Goal: Task Accomplishment & Management: Manage account settings

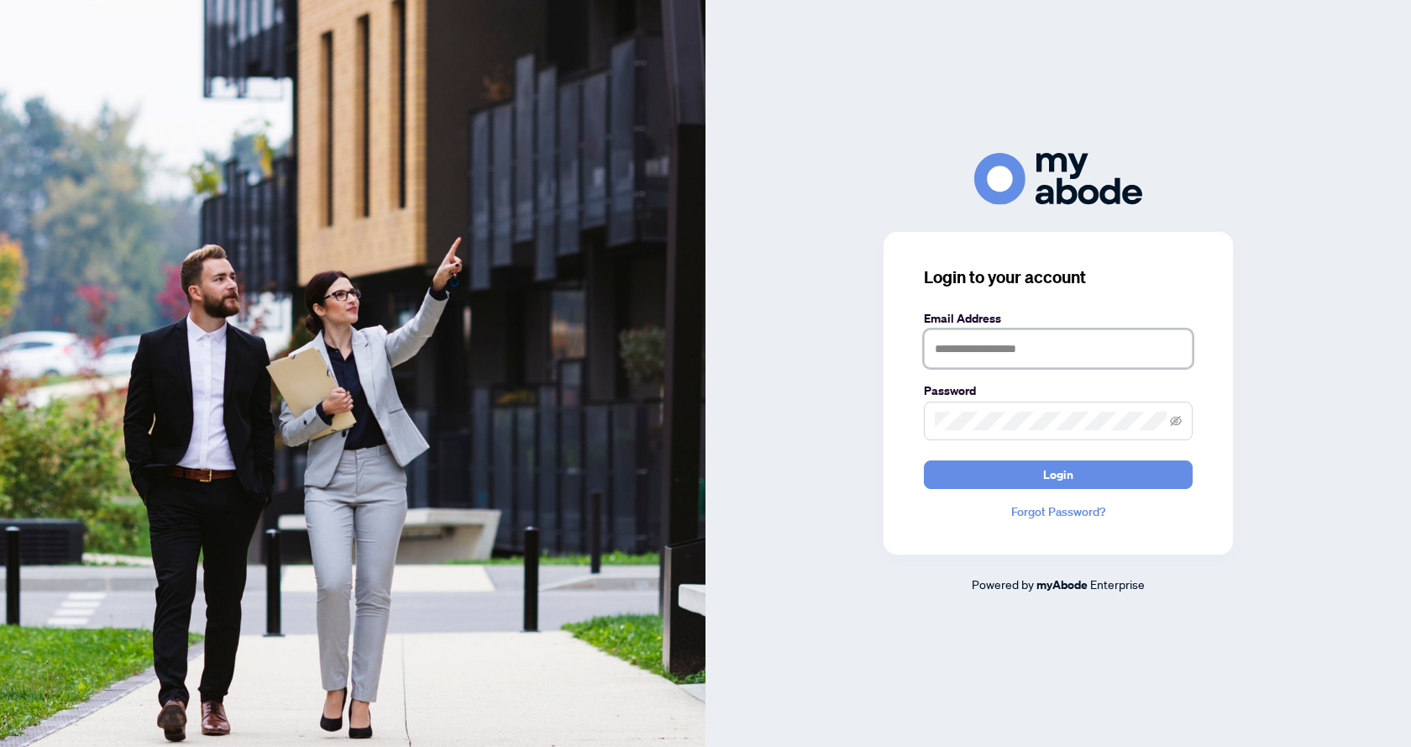
click at [967, 350] on input "text" at bounding box center [1058, 348] width 269 height 39
type input "**********"
click at [924, 460] on button "Login" at bounding box center [1058, 474] width 269 height 29
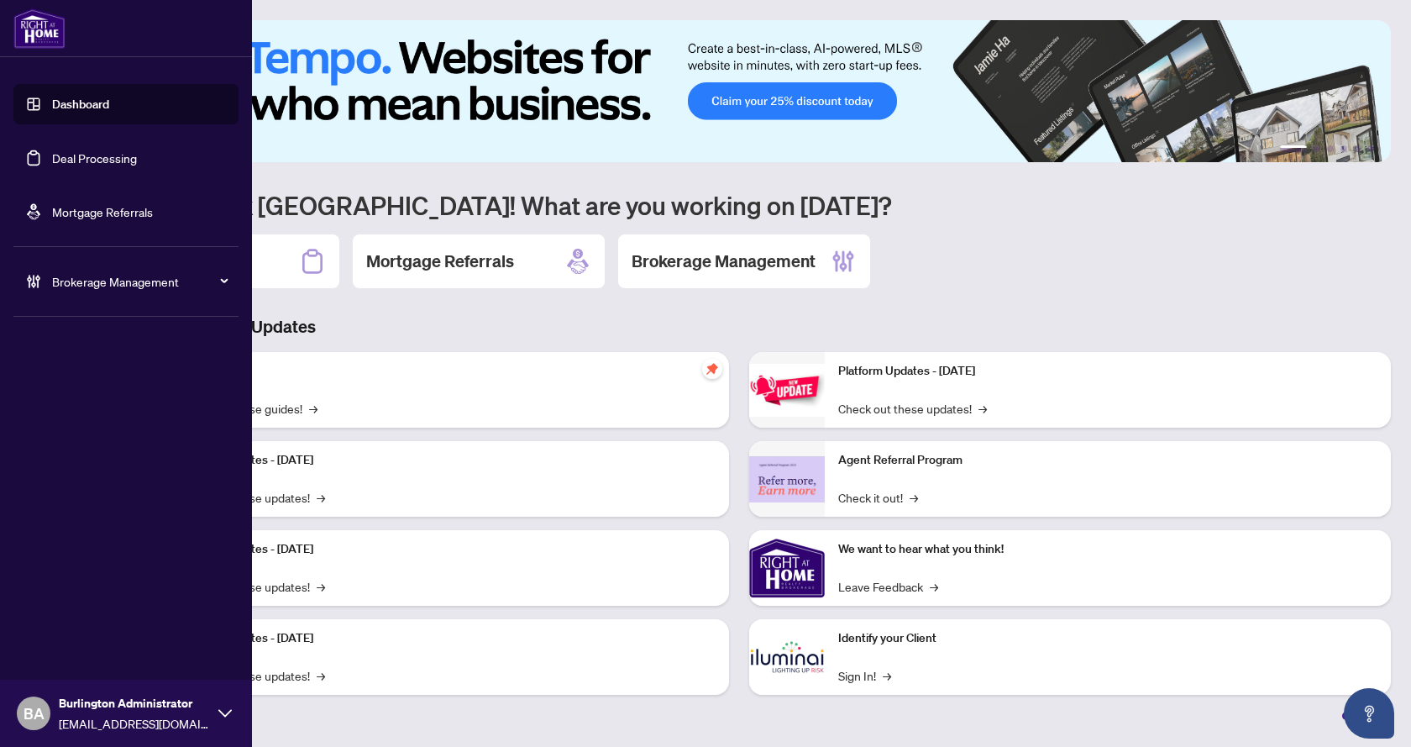
click at [71, 213] on link "Mortgage Referrals" at bounding box center [102, 211] width 101 height 15
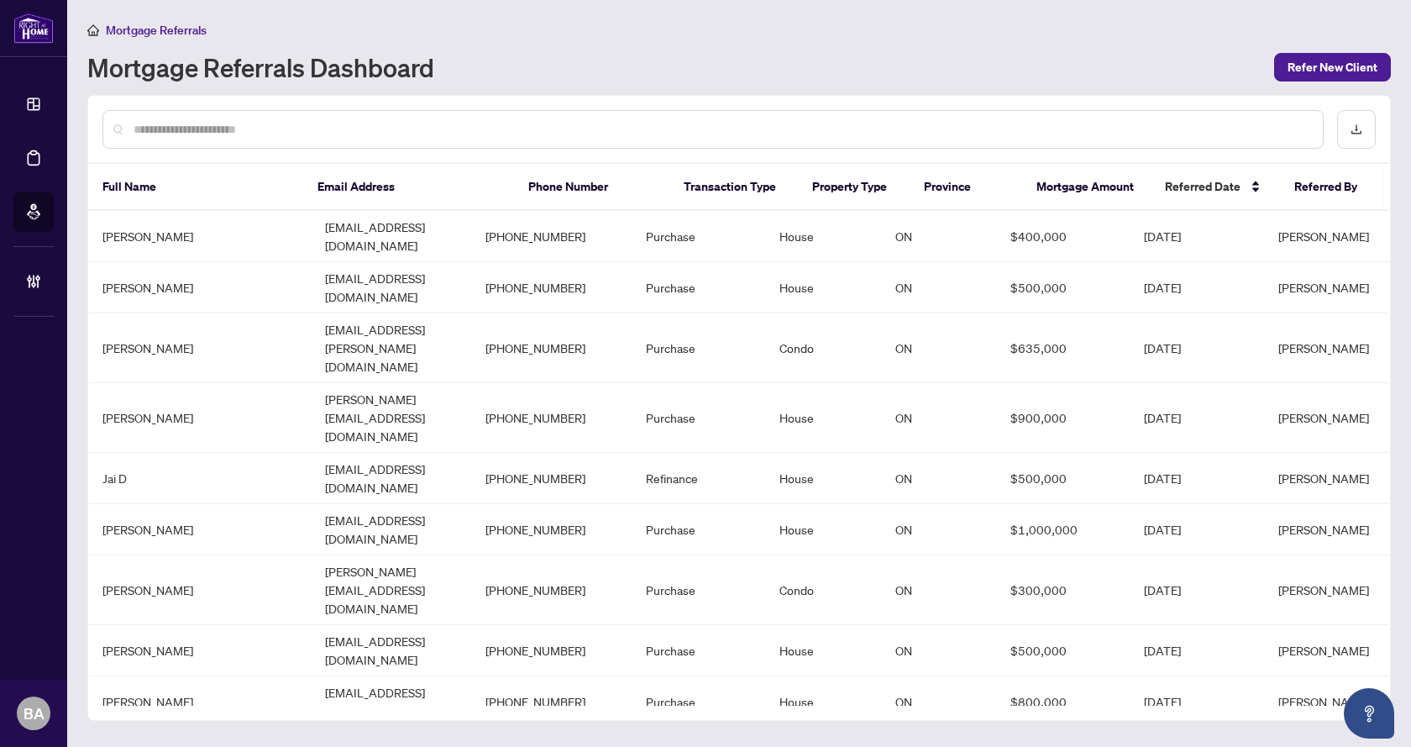
click at [172, 123] on input "text" at bounding box center [722, 129] width 1176 height 18
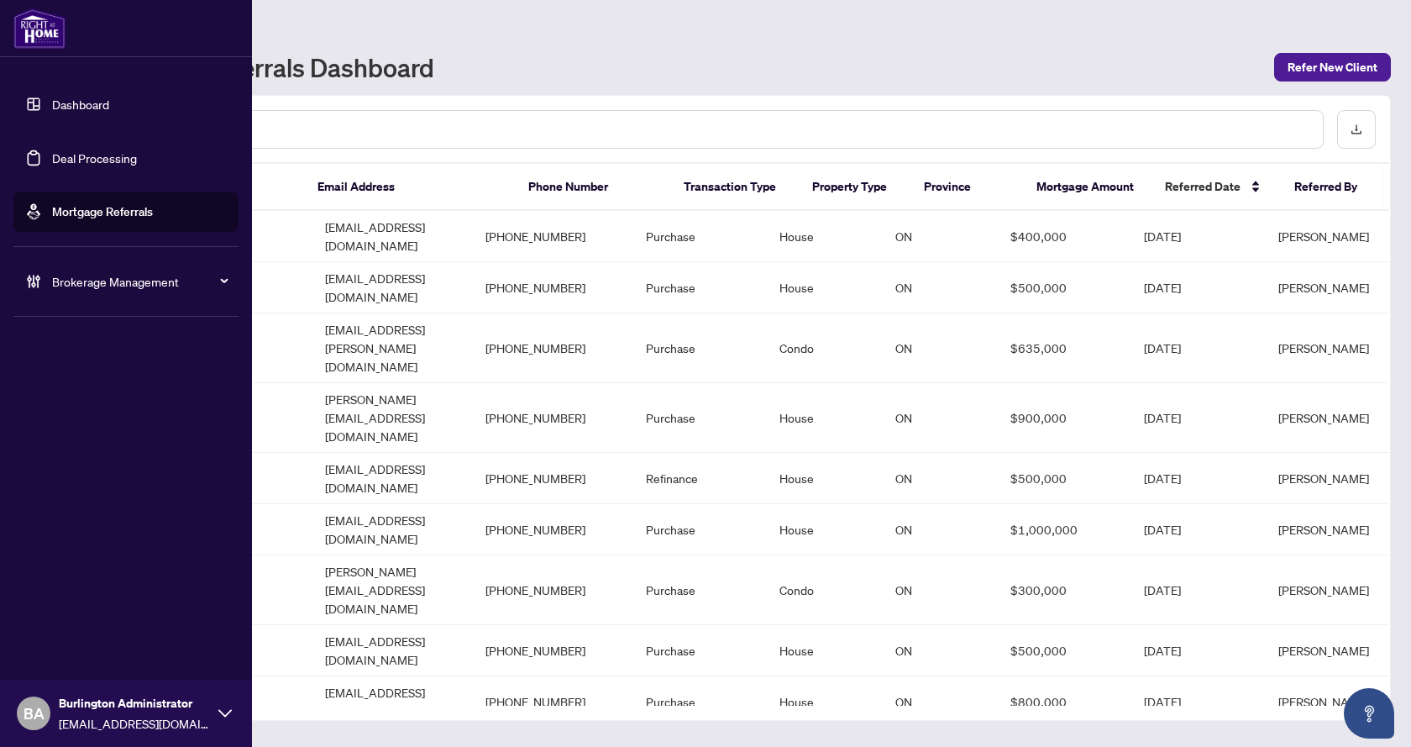
click at [83, 161] on link "Deal Processing" at bounding box center [94, 157] width 85 height 15
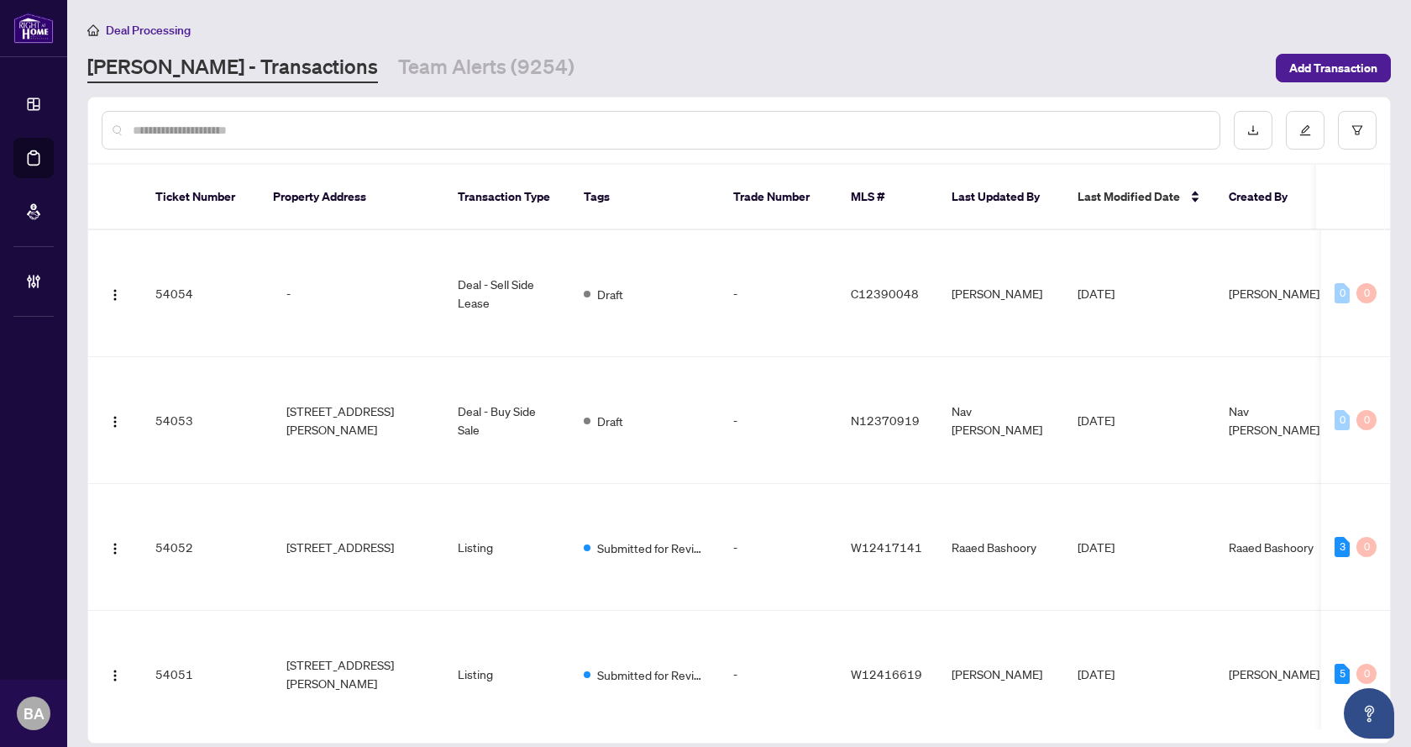
click at [281, 132] on input "text" at bounding box center [670, 130] width 1074 height 18
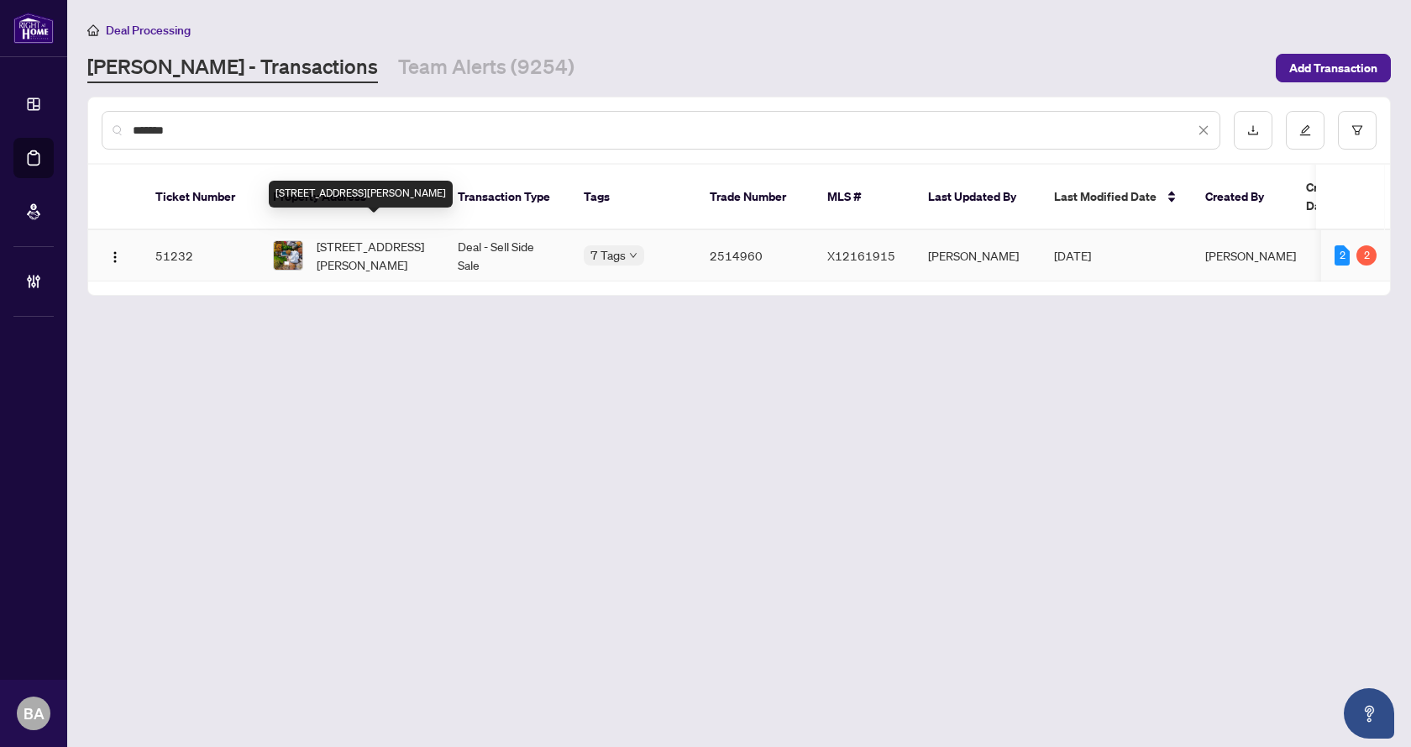
type input "*******"
click at [362, 237] on span "[STREET_ADDRESS][PERSON_NAME]" at bounding box center [374, 255] width 114 height 37
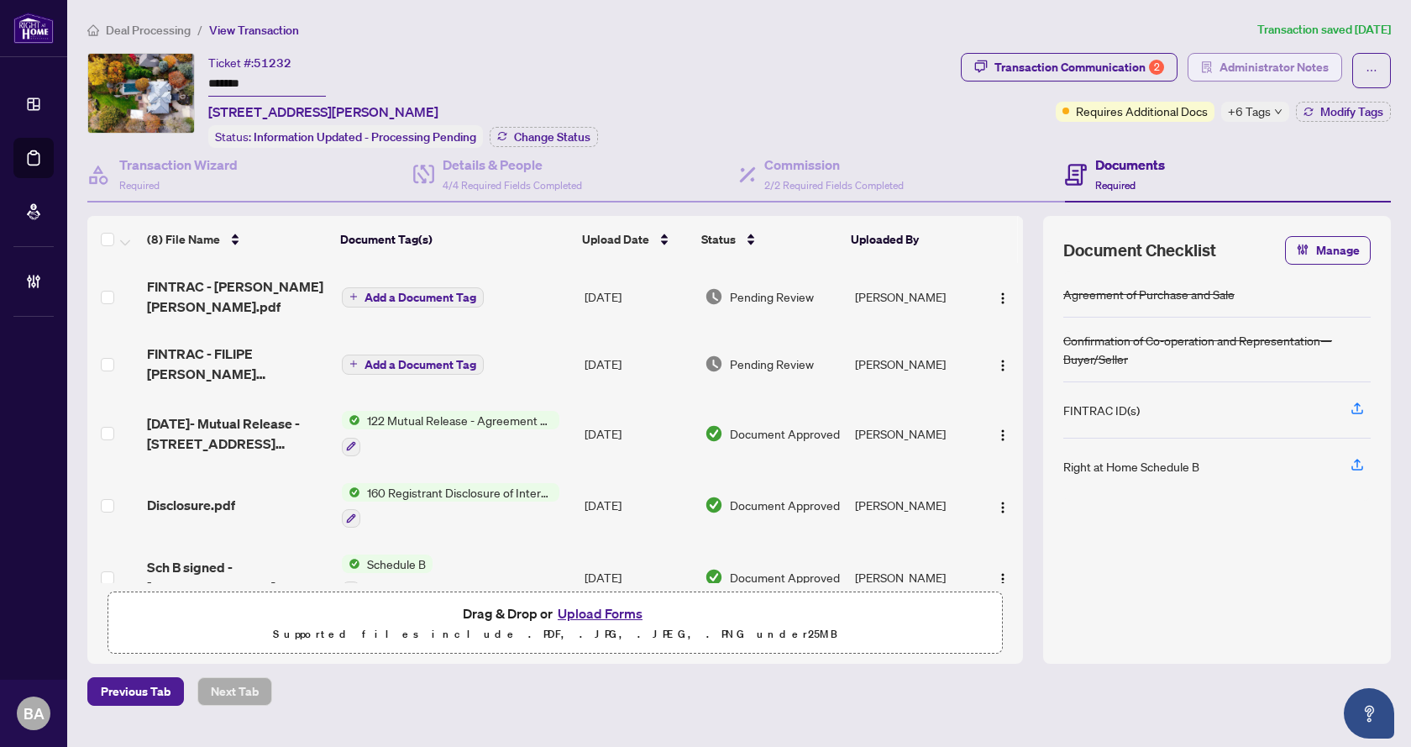
click at [1230, 70] on span "Administrator Notes" at bounding box center [1274, 67] width 109 height 27
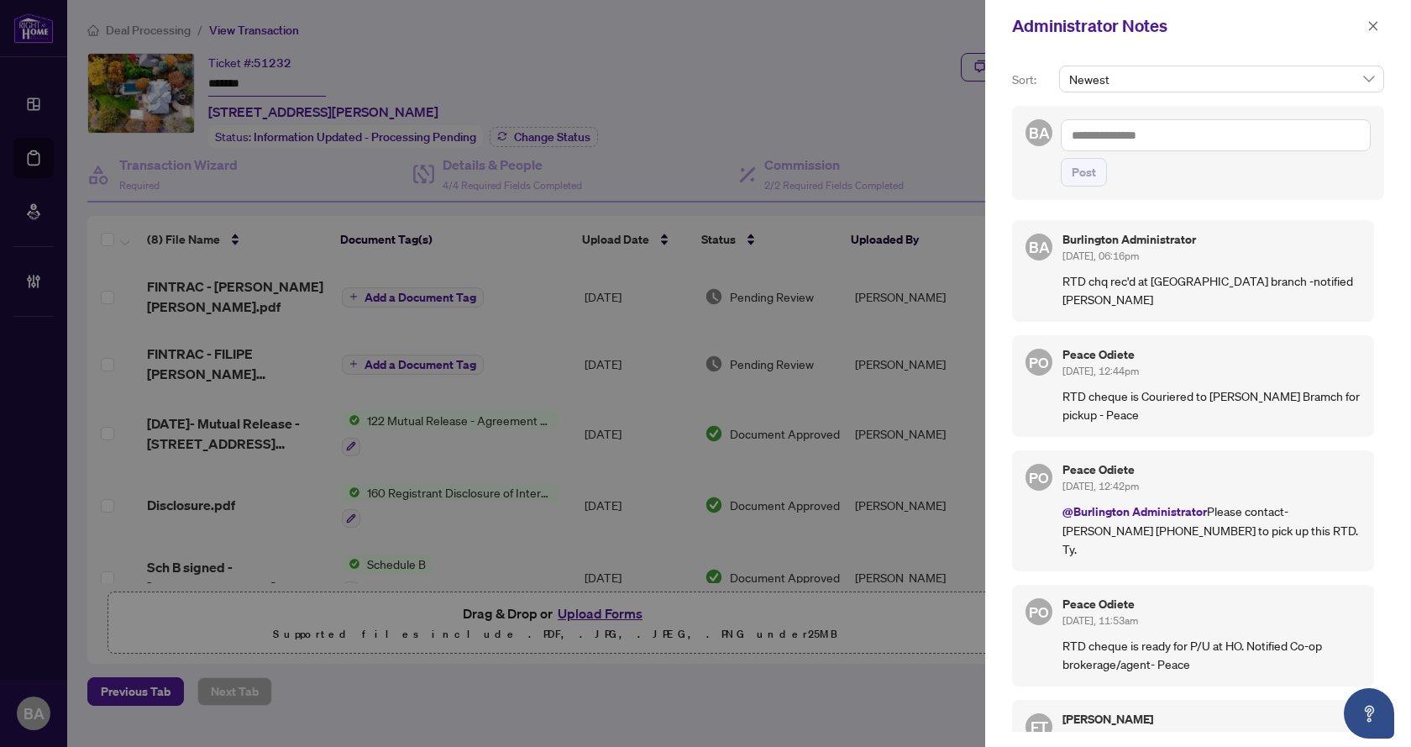
click at [974, 63] on div at bounding box center [705, 373] width 1411 height 747
click at [1376, 23] on icon "close" at bounding box center [1374, 26] width 12 height 12
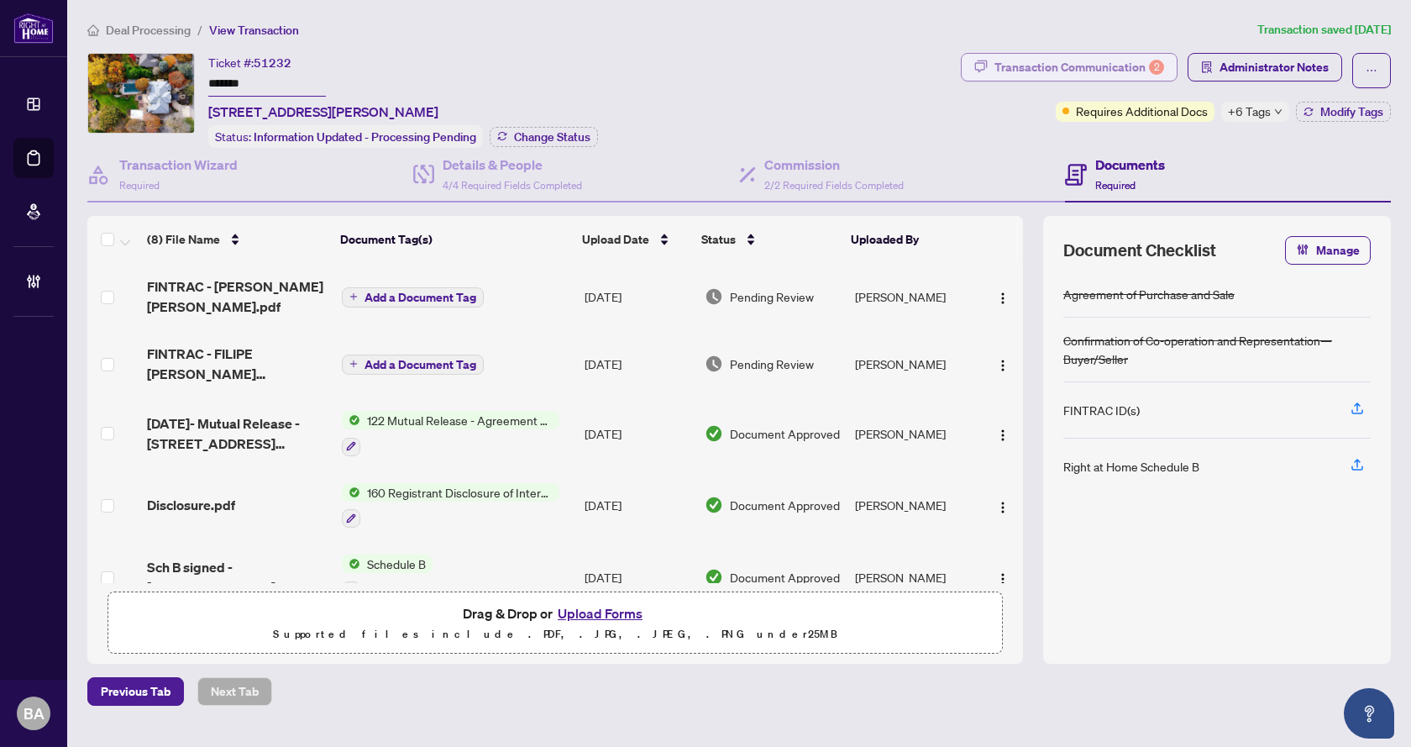
click at [1096, 63] on div "Transaction Communication 2" at bounding box center [1080, 67] width 170 height 27
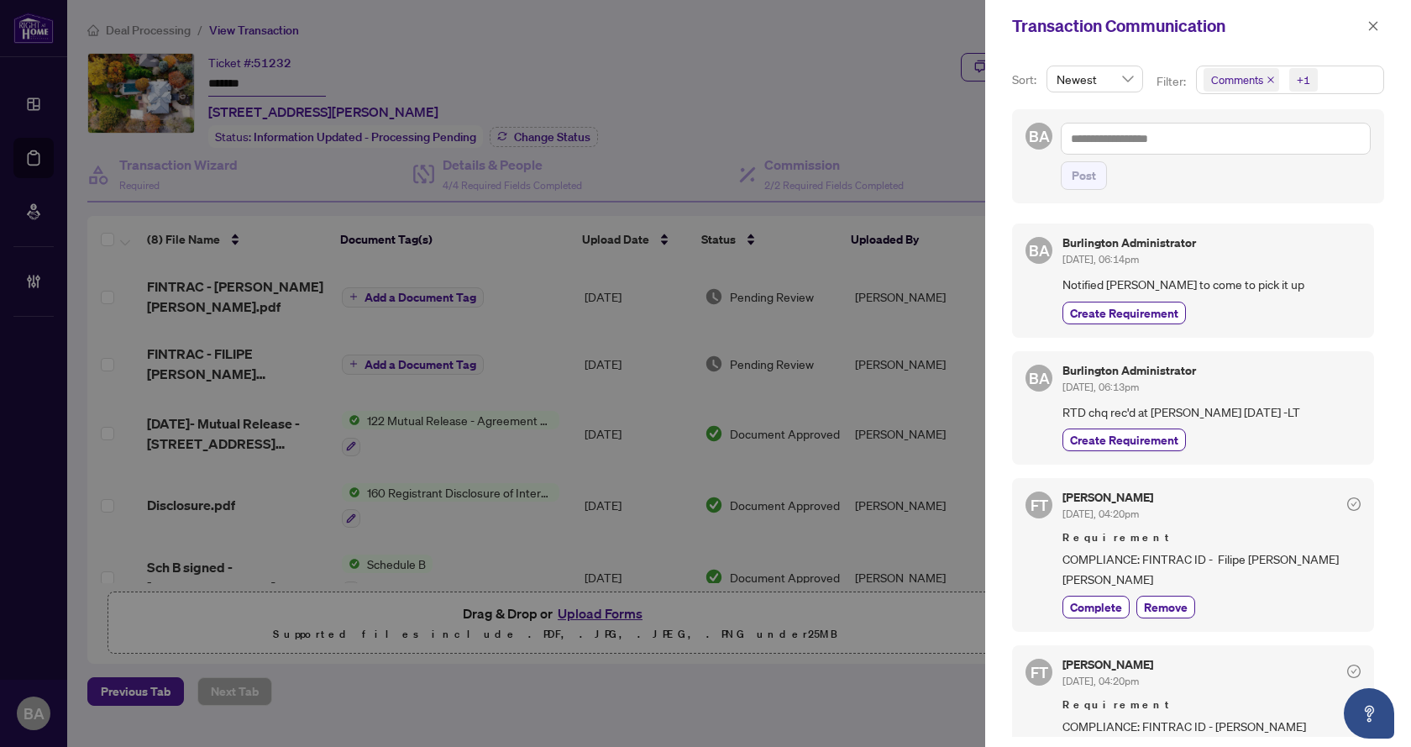
click at [828, 62] on div at bounding box center [705, 373] width 1411 height 747
click at [1373, 27] on icon "close" at bounding box center [1373, 25] width 9 height 9
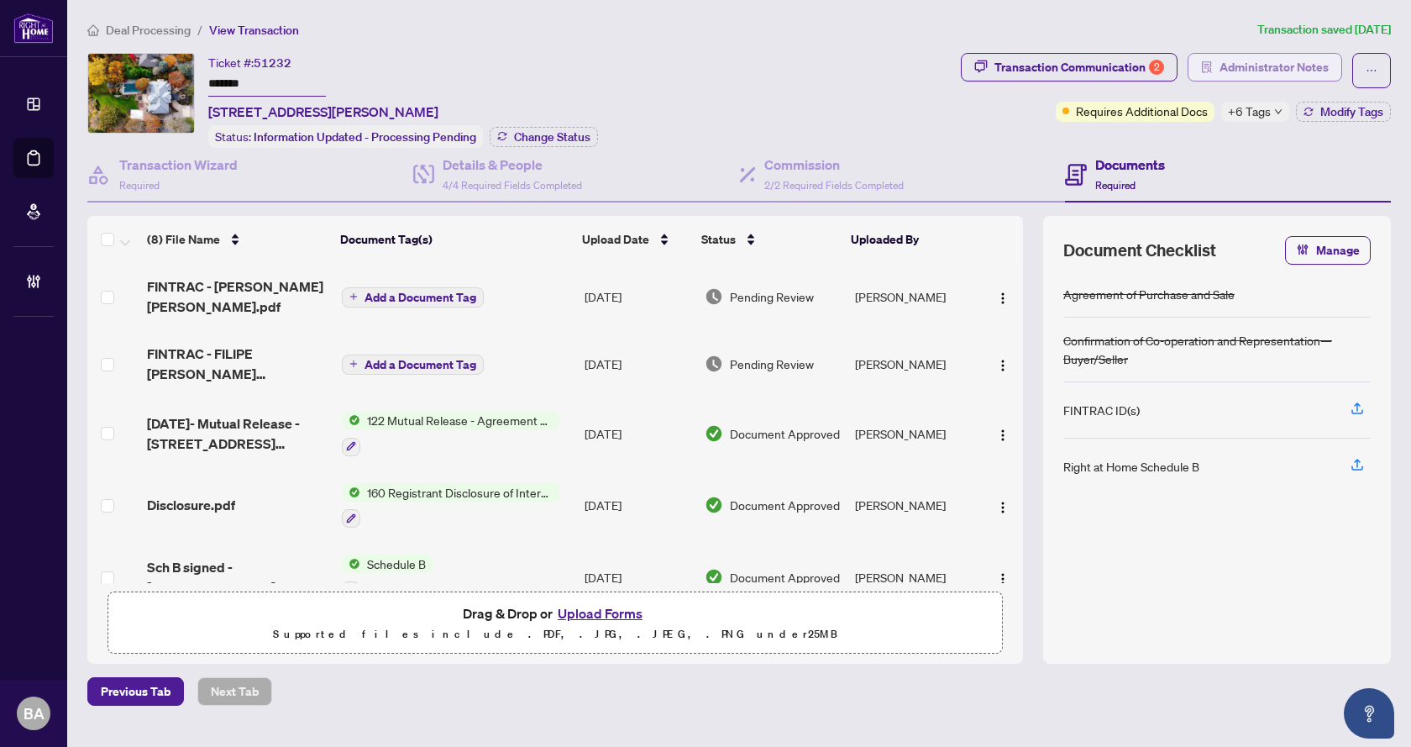
click at [1240, 67] on span "Administrator Notes" at bounding box center [1274, 67] width 109 height 27
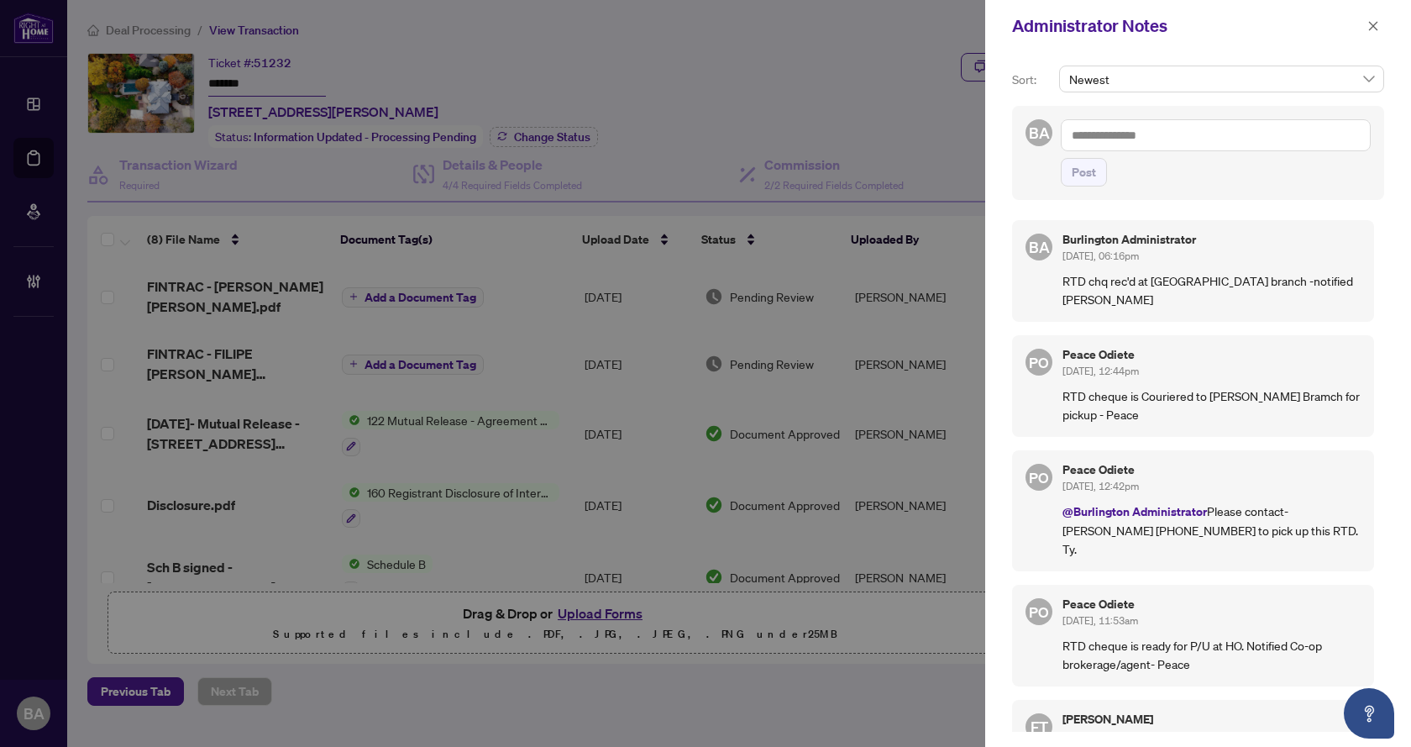
click at [511, 246] on div at bounding box center [705, 373] width 1411 height 747
click at [1372, 26] on icon "close" at bounding box center [1374, 26] width 12 height 12
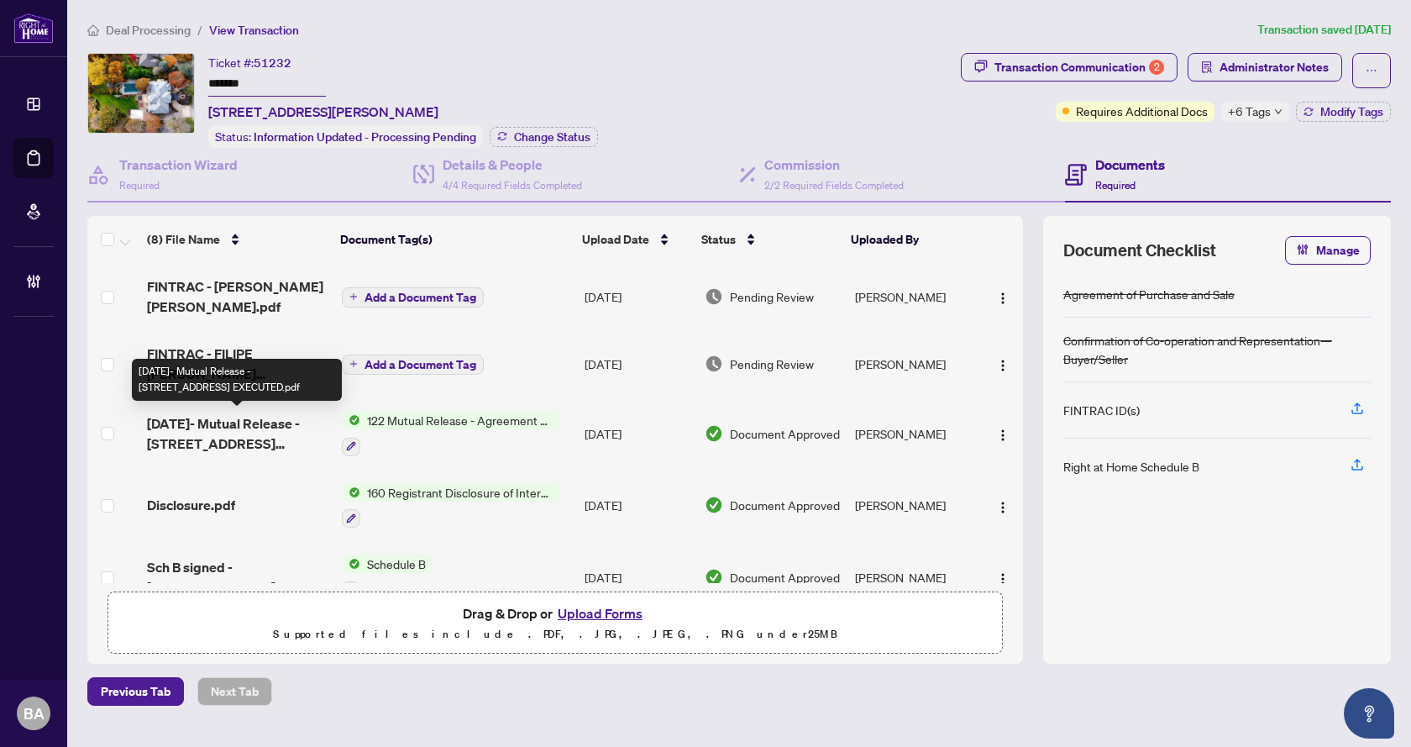
click at [257, 420] on span "[DATE]- Mutual Release - [STREET_ADDRESS] EXECUTED.pdf" at bounding box center [237, 433] width 181 height 40
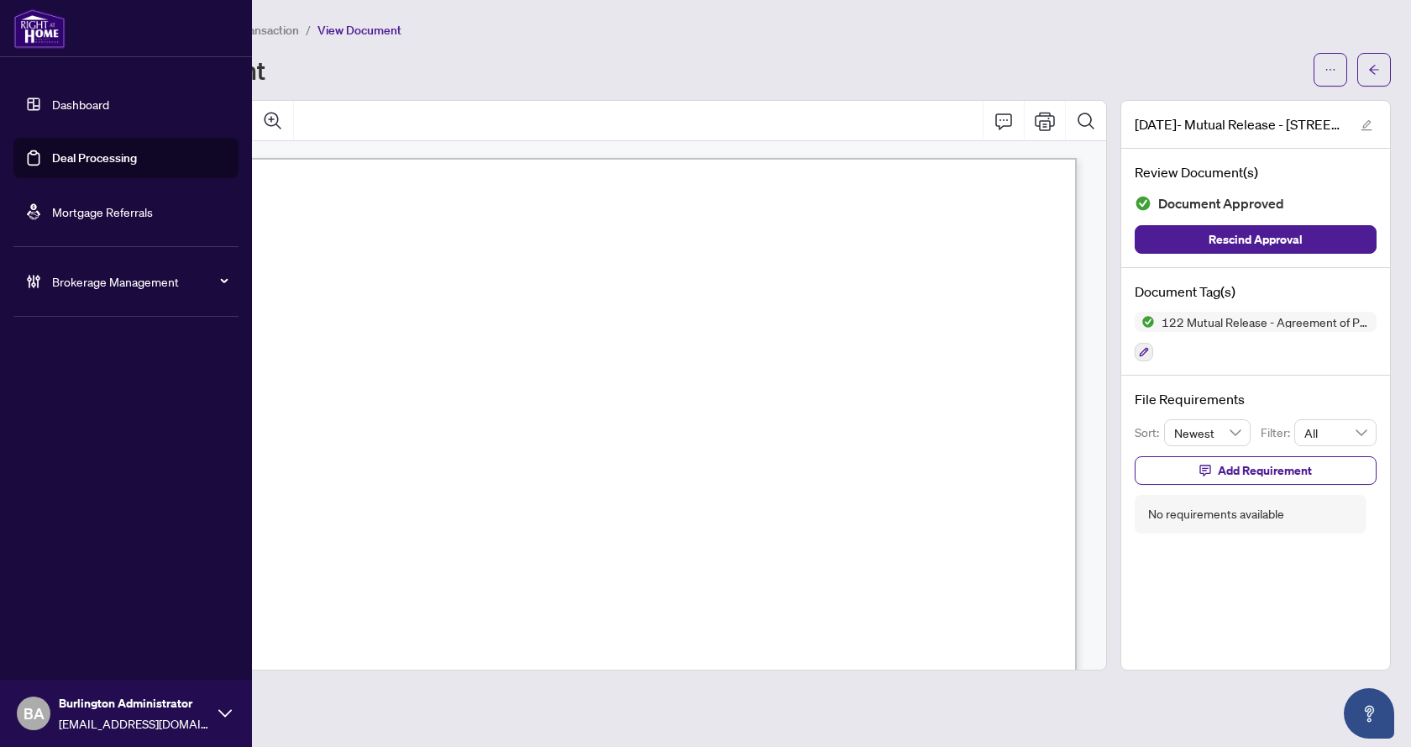
click at [53, 155] on link "Deal Processing" at bounding box center [94, 157] width 85 height 15
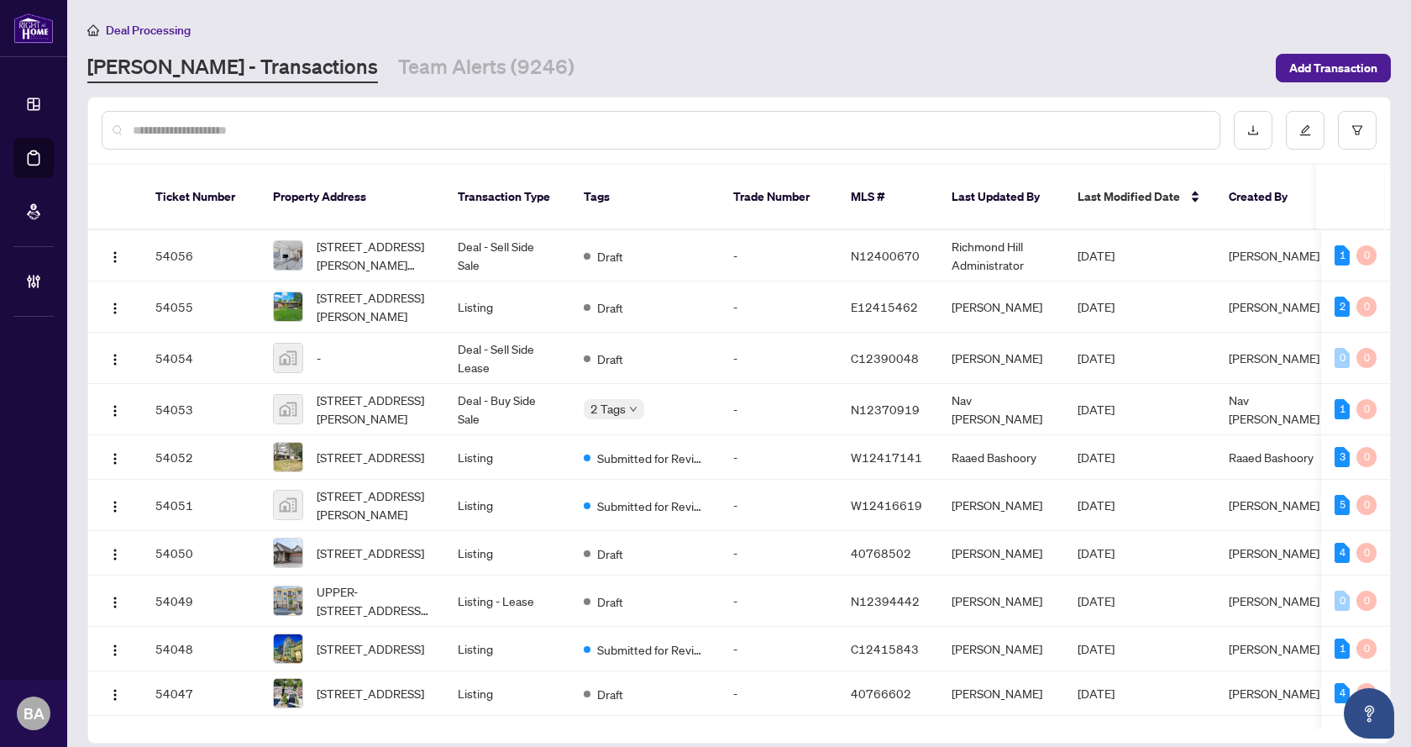
click at [339, 125] on input "text" at bounding box center [670, 130] width 1074 height 18
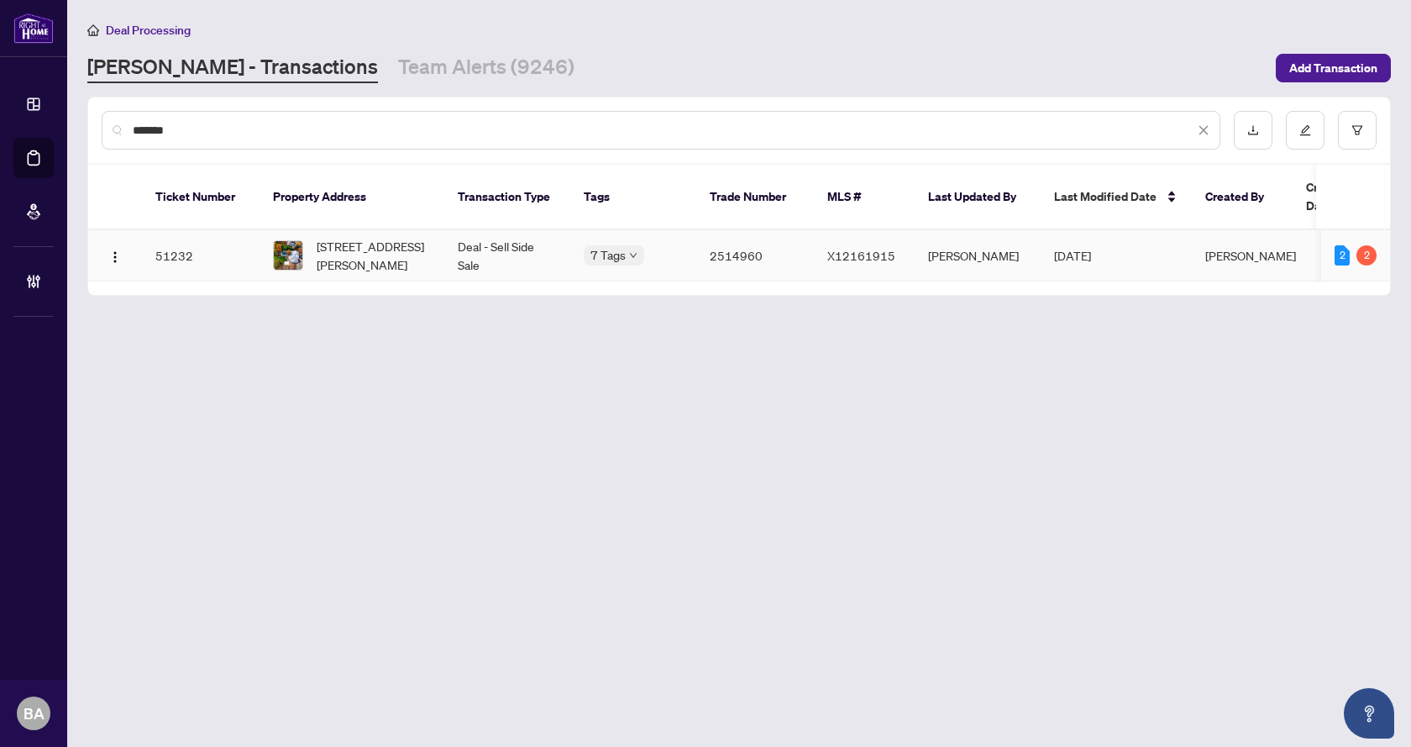
type input "*******"
click at [351, 238] on span "[STREET_ADDRESS][PERSON_NAME]" at bounding box center [374, 255] width 114 height 37
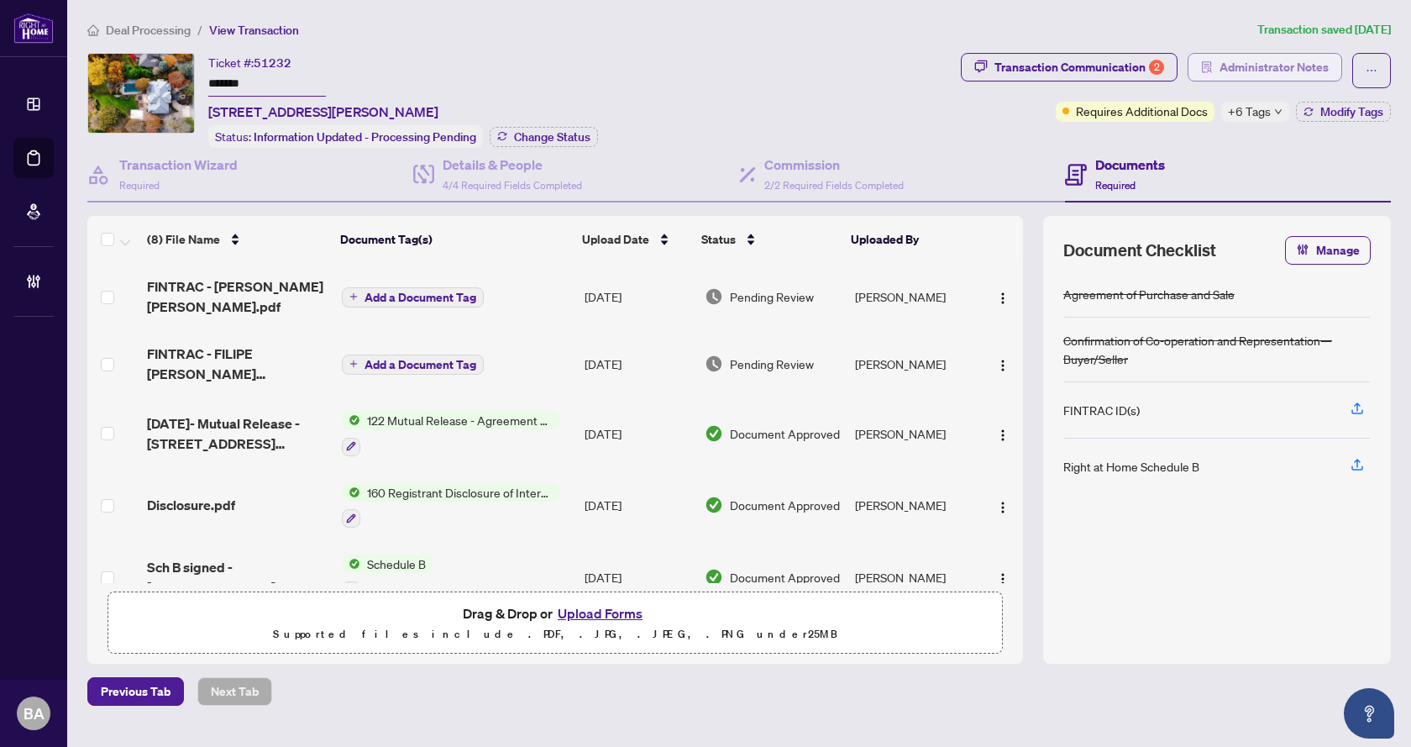
click at [1217, 71] on button "Administrator Notes" at bounding box center [1265, 67] width 155 height 29
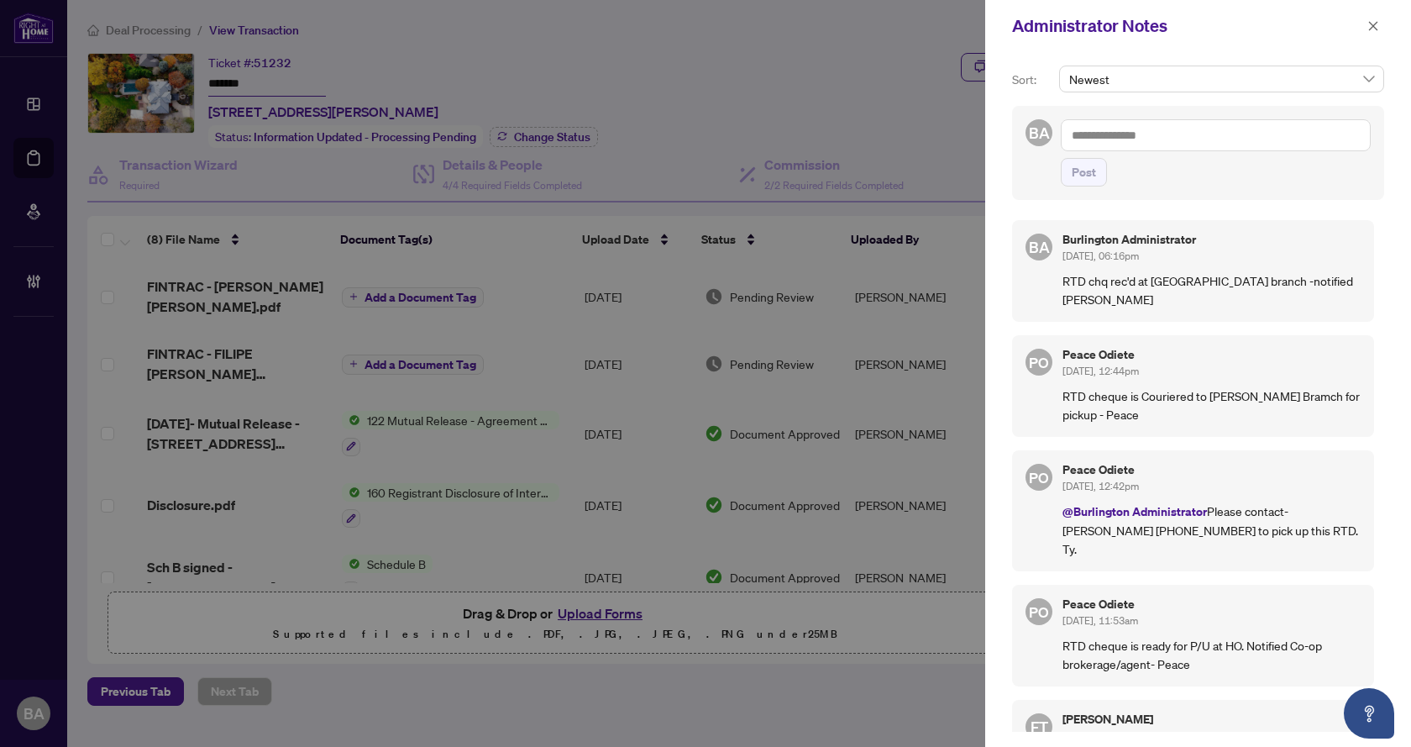
click at [1171, 135] on textarea at bounding box center [1216, 135] width 310 height 32
type textarea "**********"
click at [1091, 176] on span "Post" at bounding box center [1084, 172] width 24 height 27
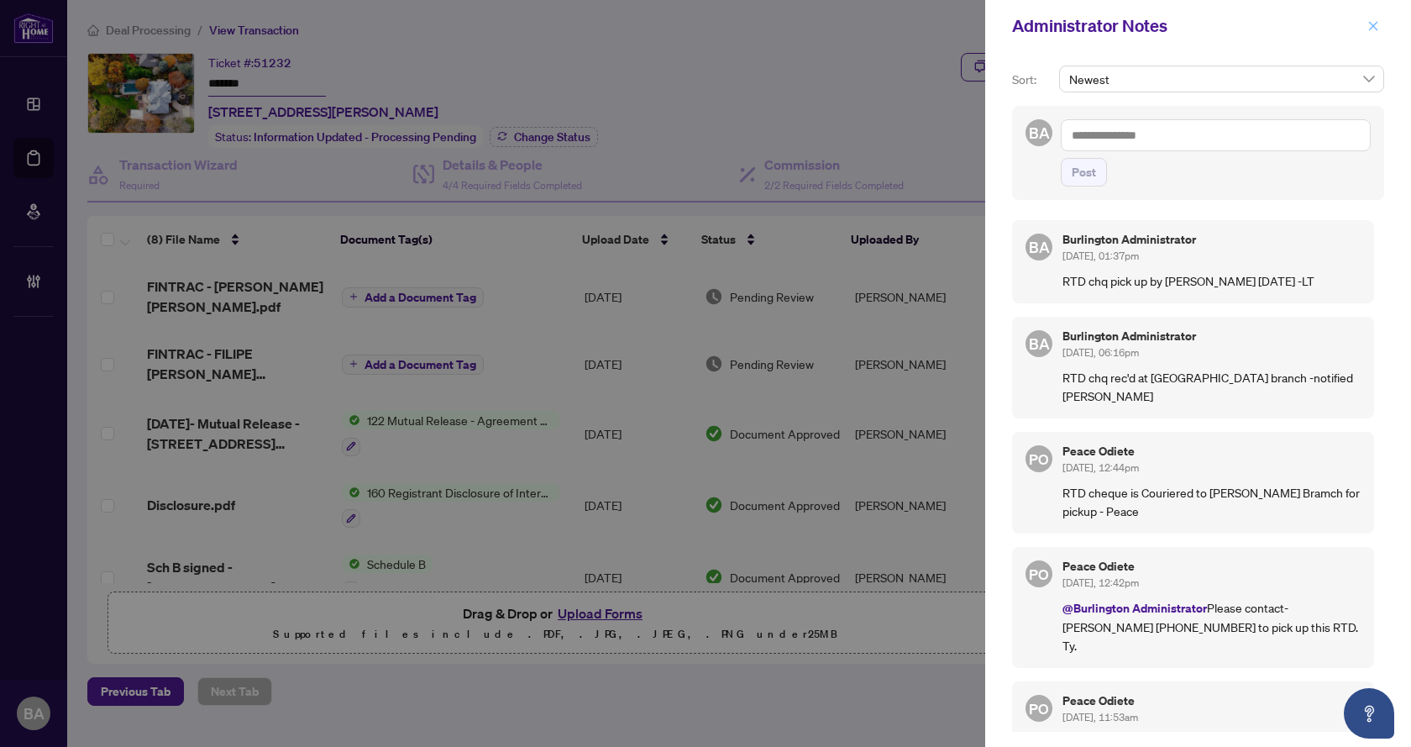
click at [1370, 26] on icon "close" at bounding box center [1374, 26] width 12 height 12
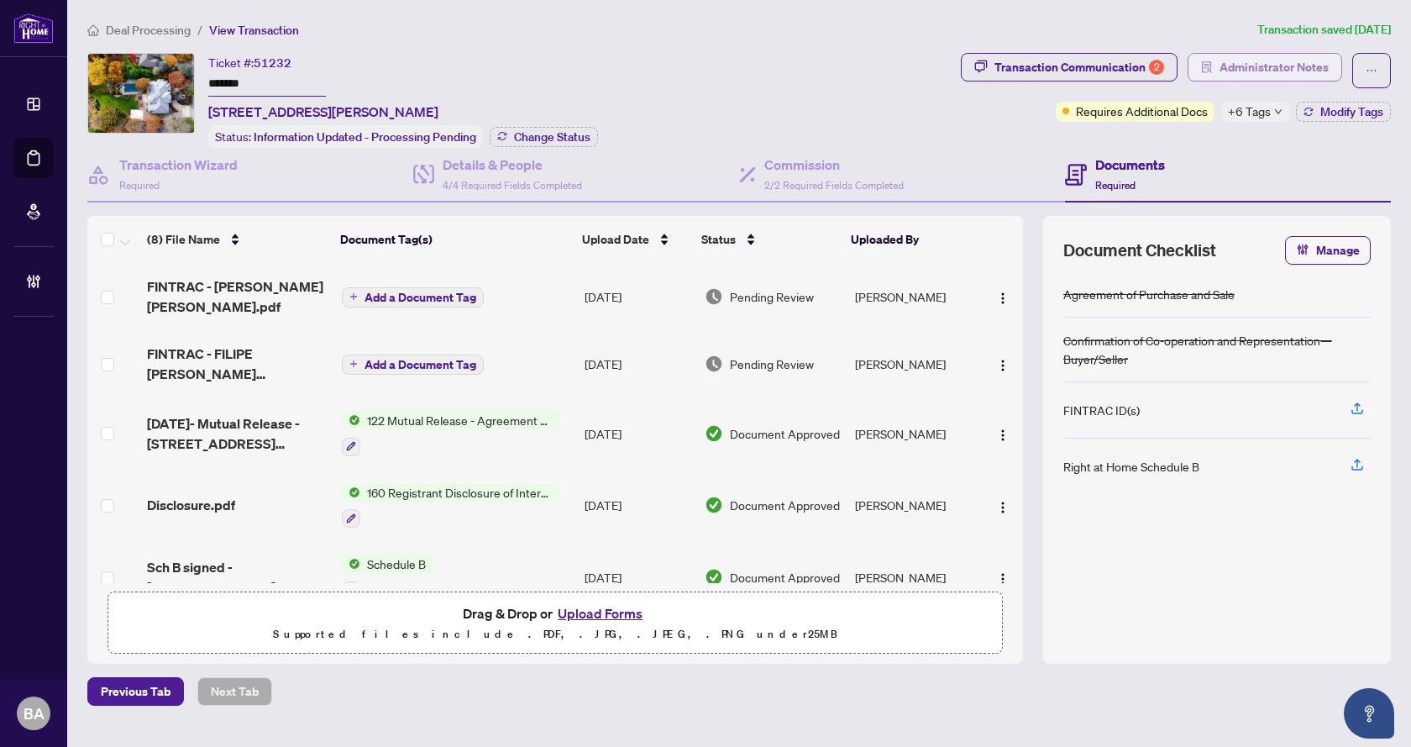
click at [1271, 69] on span "Administrator Notes" at bounding box center [1274, 67] width 109 height 27
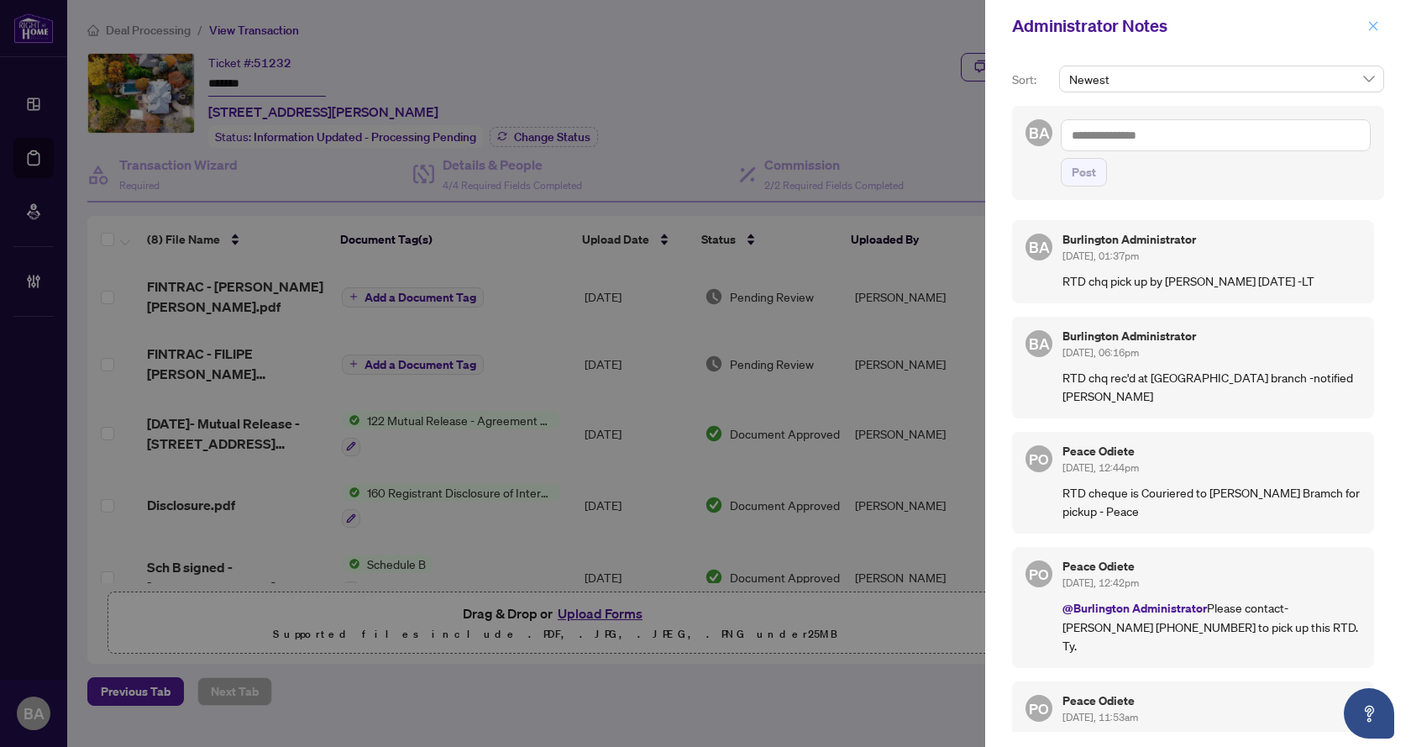
click at [1379, 22] on button "button" at bounding box center [1374, 26] width 22 height 20
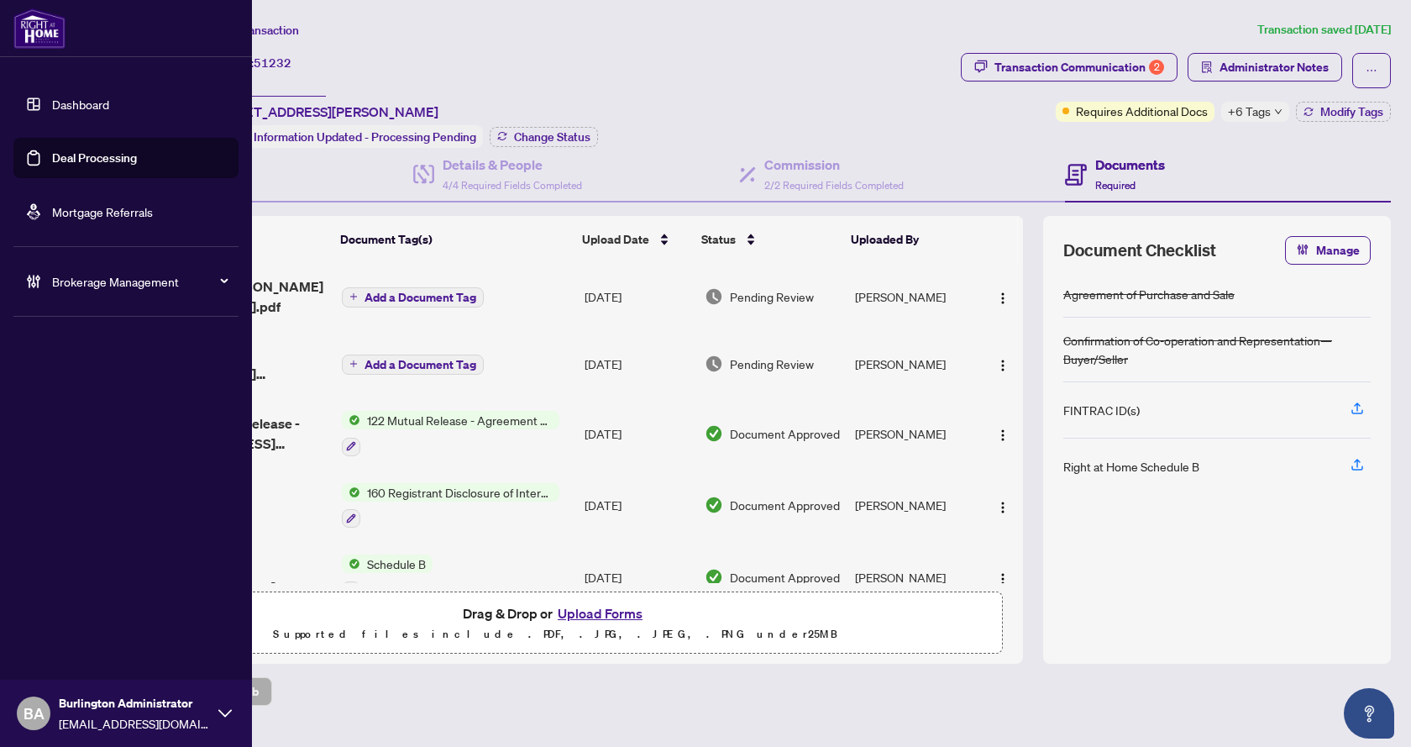
click at [73, 155] on link "Deal Processing" at bounding box center [94, 157] width 85 height 15
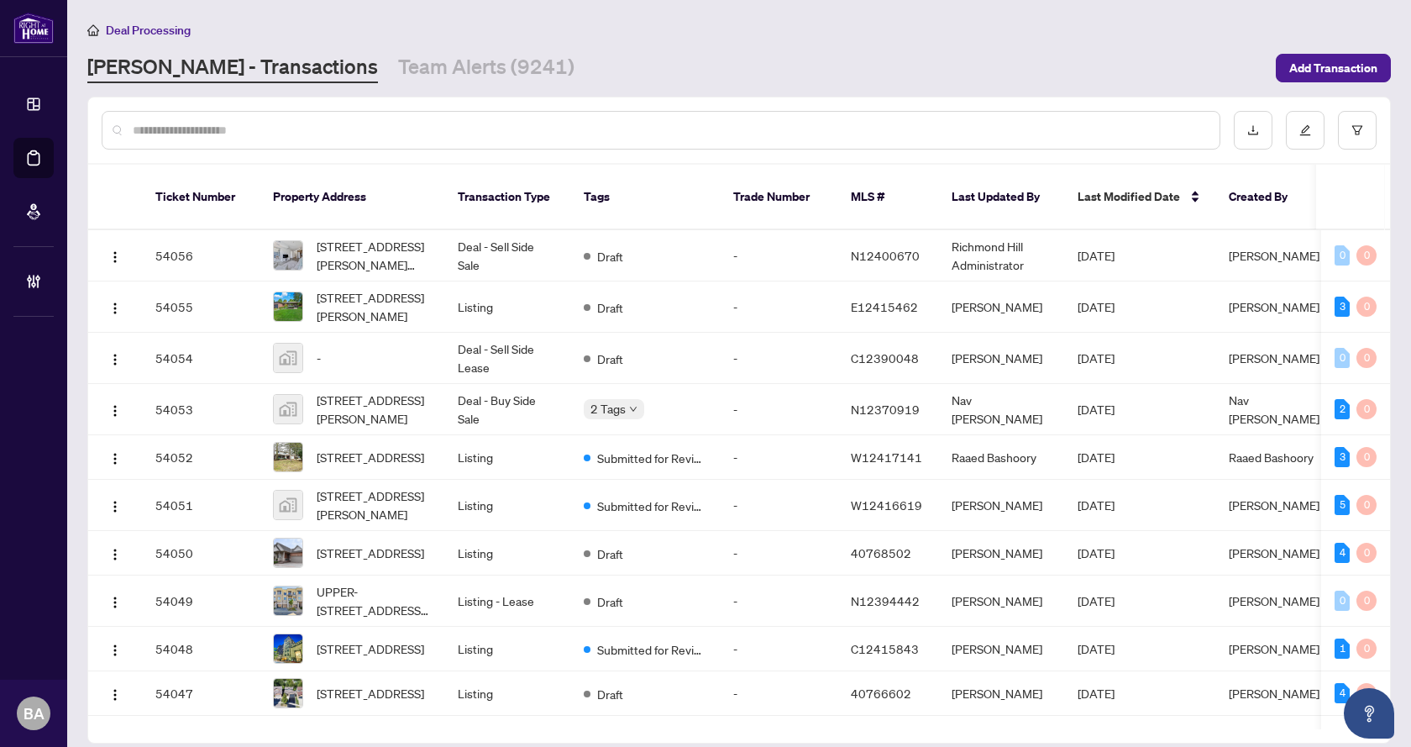
click at [276, 126] on input "text" at bounding box center [670, 130] width 1074 height 18
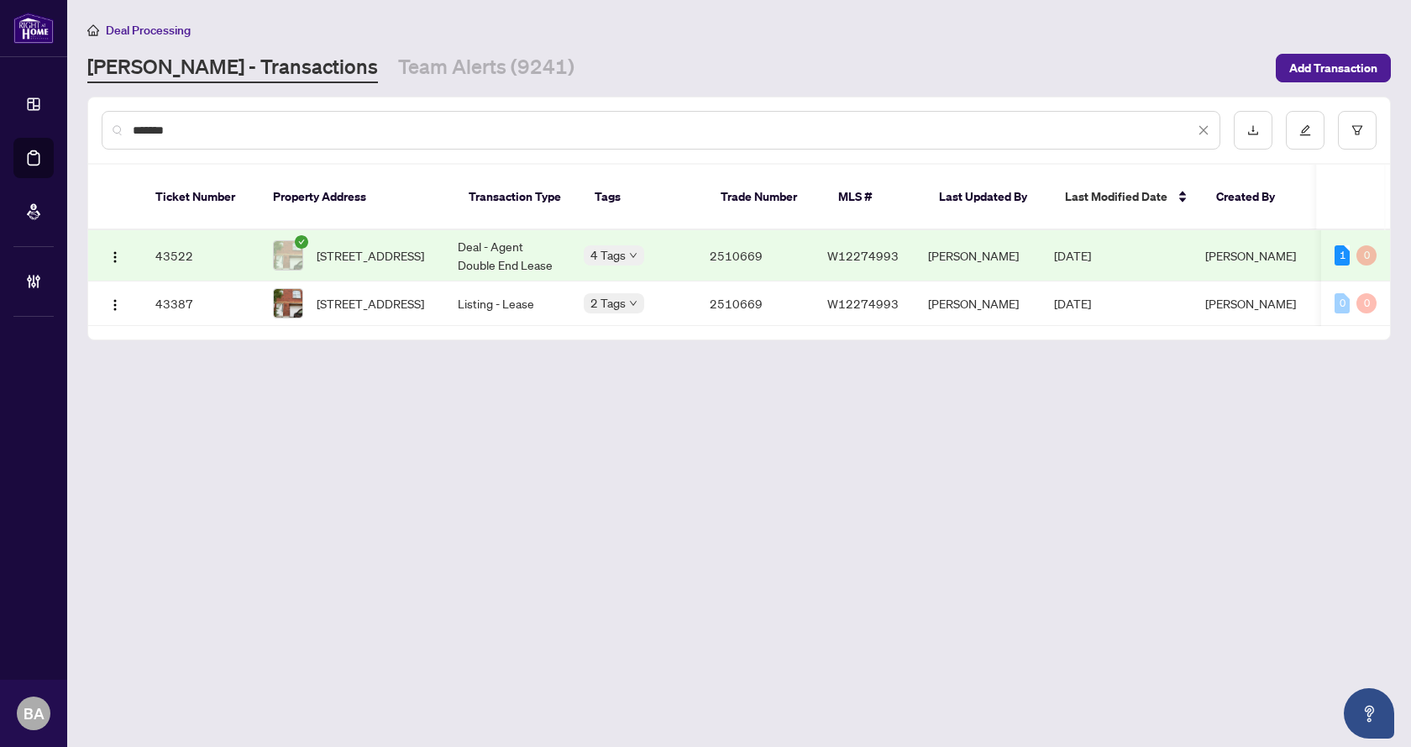
type input "*******"
click at [371, 246] on span "[STREET_ADDRESS]" at bounding box center [371, 255] width 108 height 18
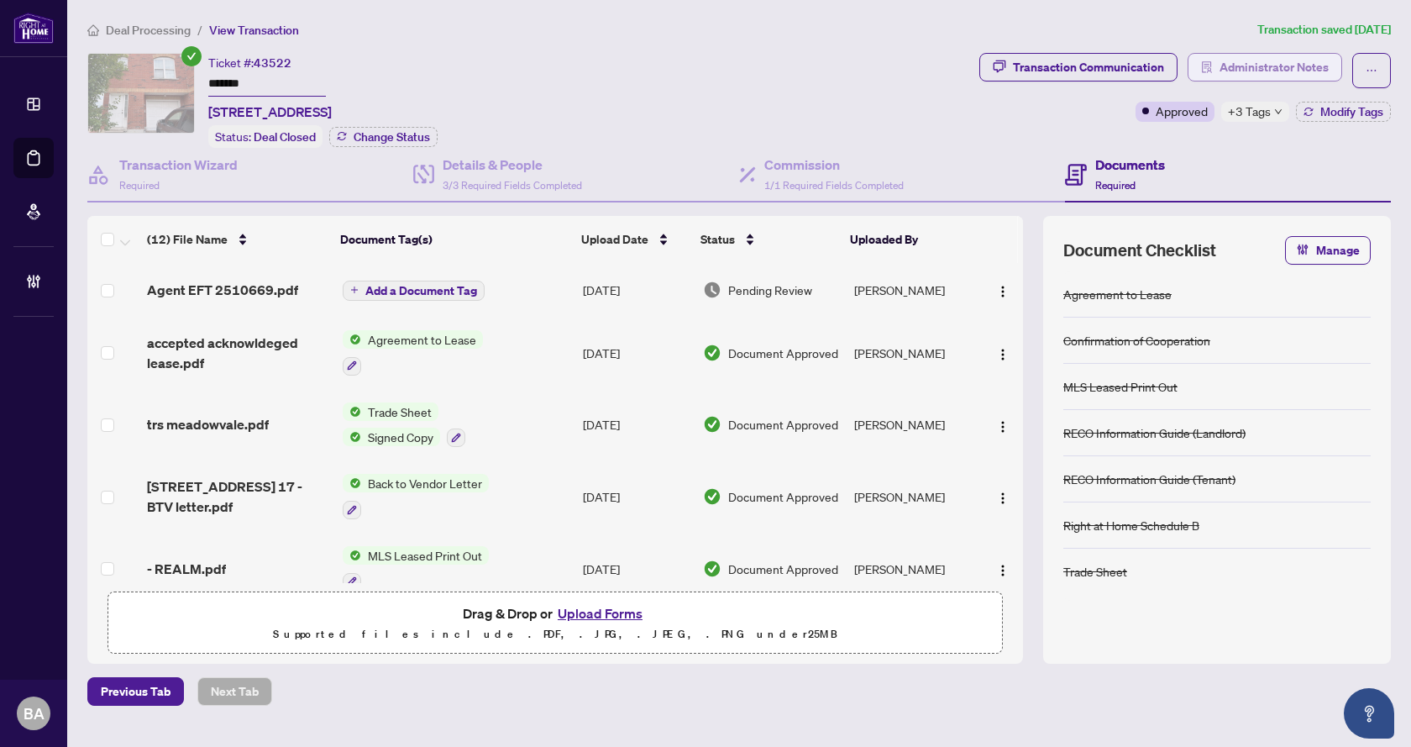
click at [1251, 72] on span "Administrator Notes" at bounding box center [1274, 67] width 109 height 27
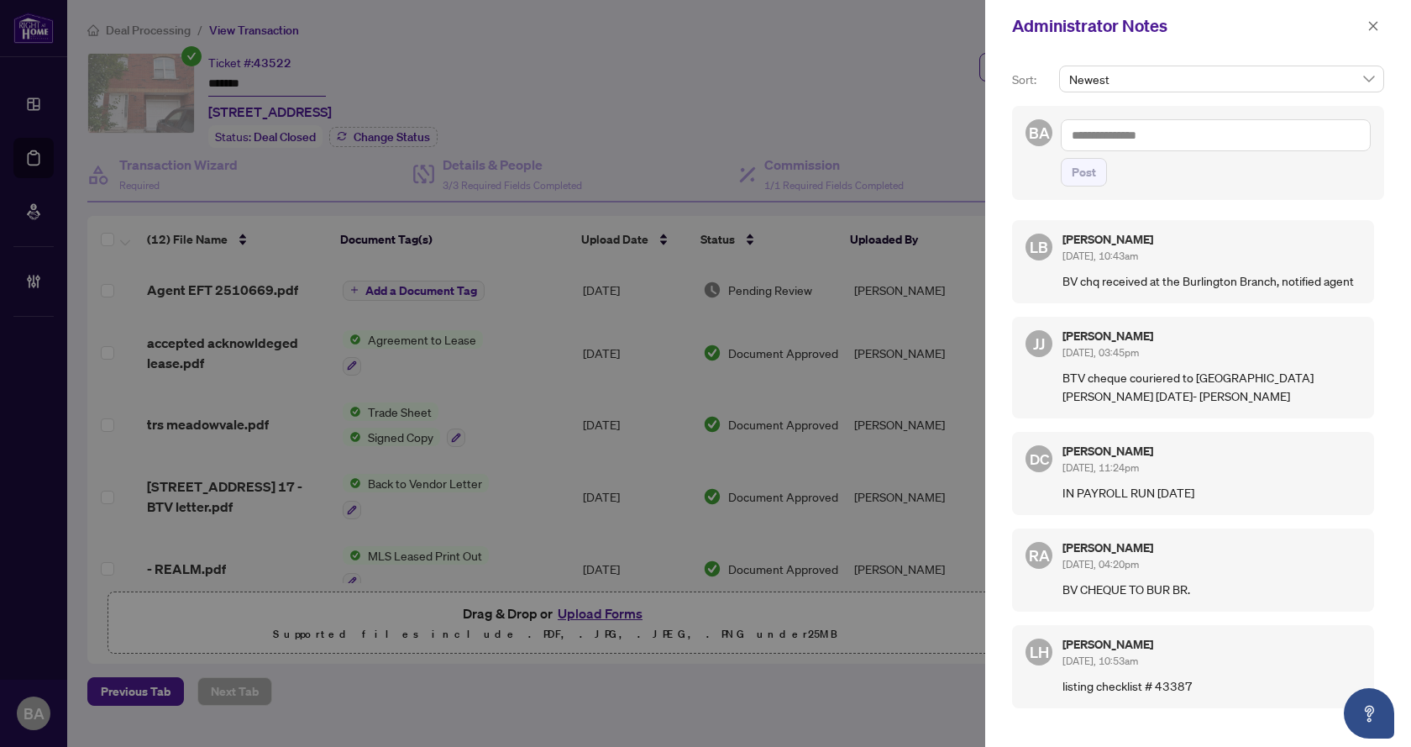
click at [1173, 135] on textarea at bounding box center [1216, 135] width 310 height 32
type textarea "**********"
click at [1076, 173] on span "Post" at bounding box center [1084, 172] width 24 height 27
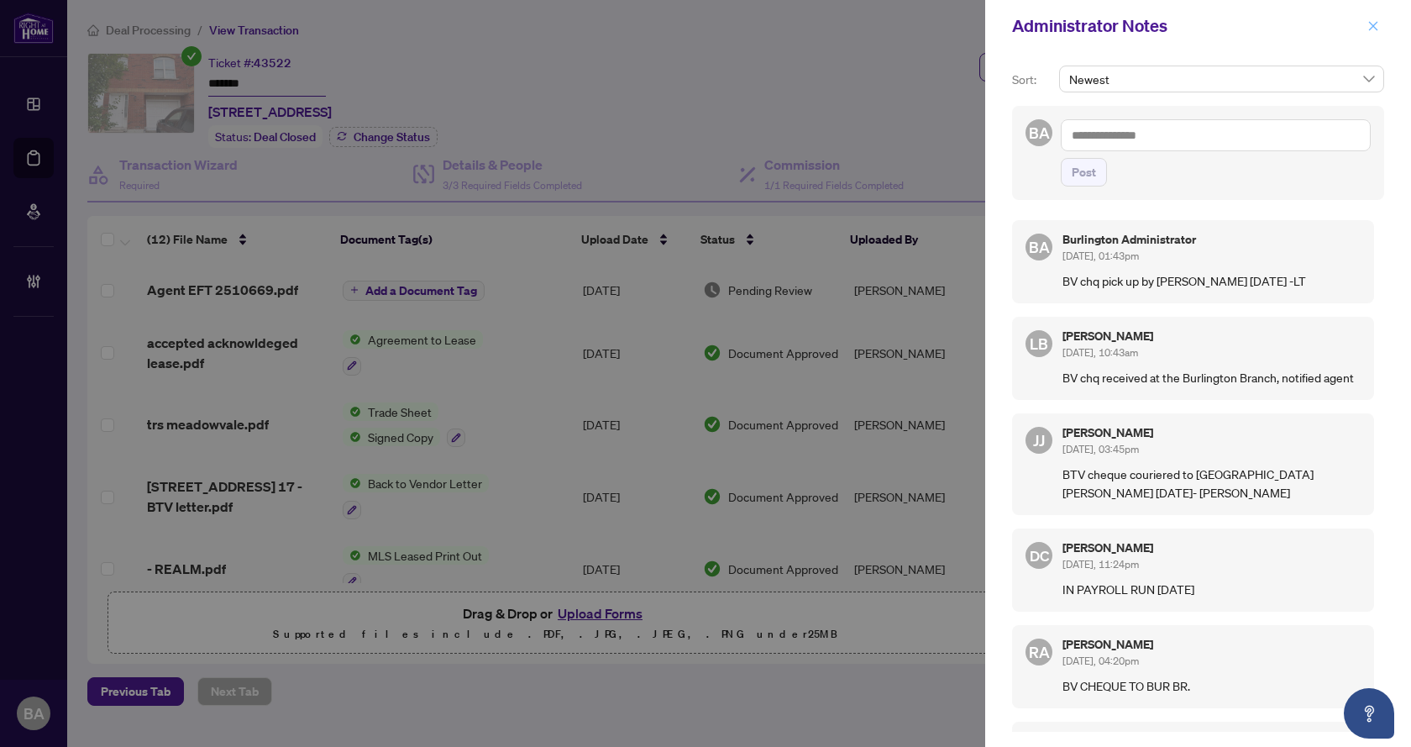
click at [1369, 26] on icon "close" at bounding box center [1374, 26] width 12 height 12
